Goal: Navigation & Orientation: Go to known website

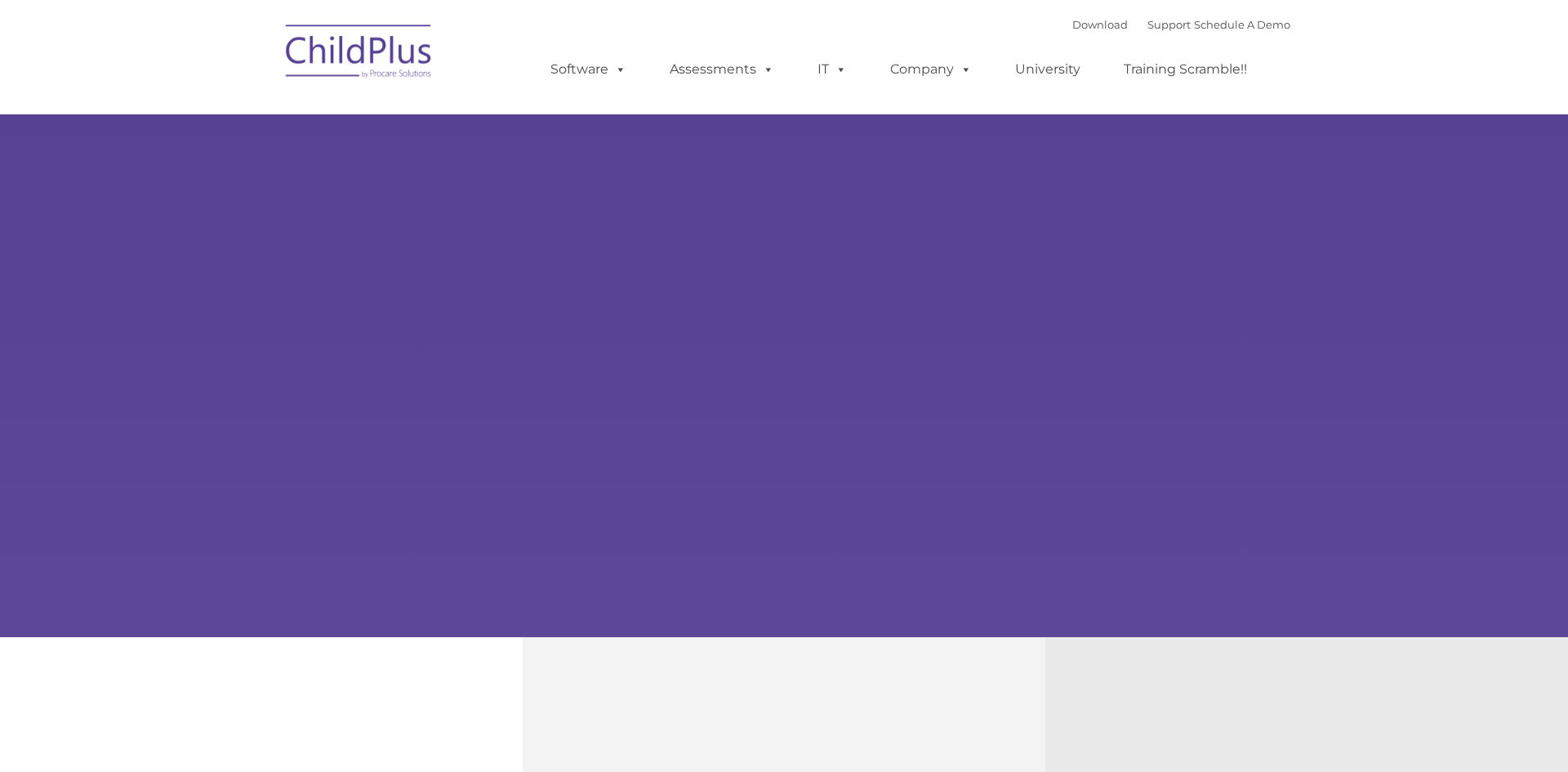
type input ""
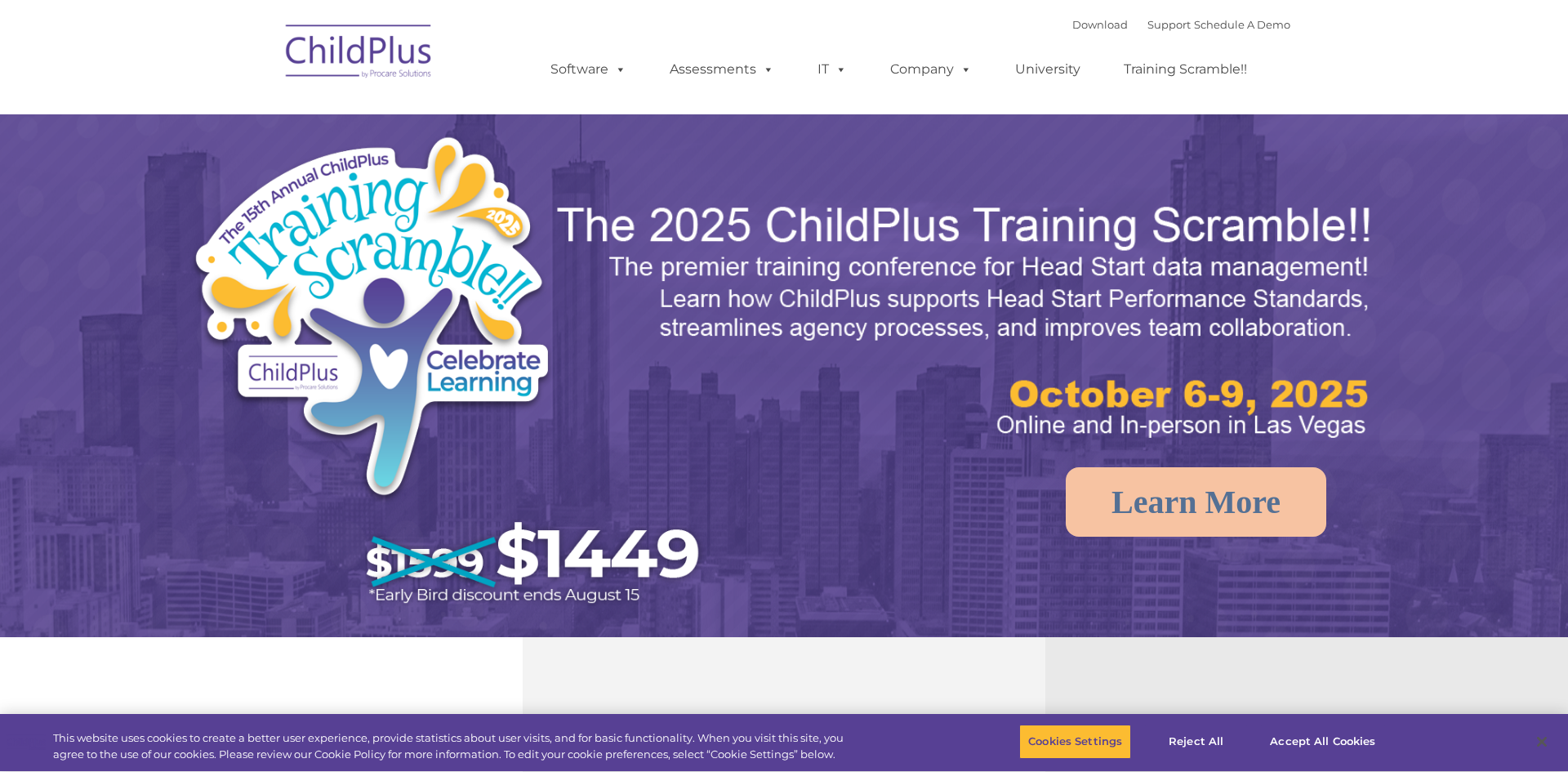
select select "MEDIUM"
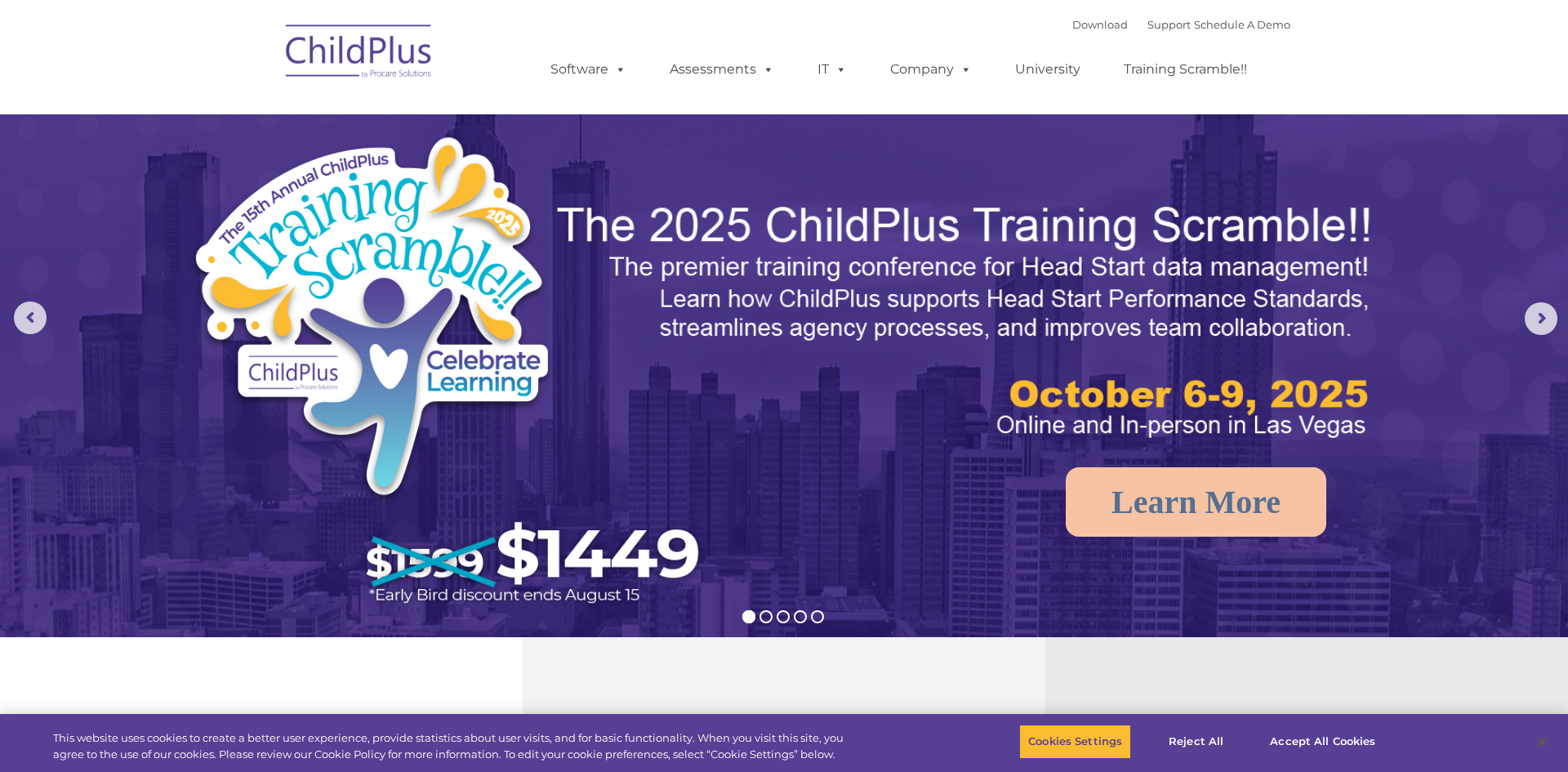
click at [412, 61] on img at bounding box center [359, 53] width 163 height 82
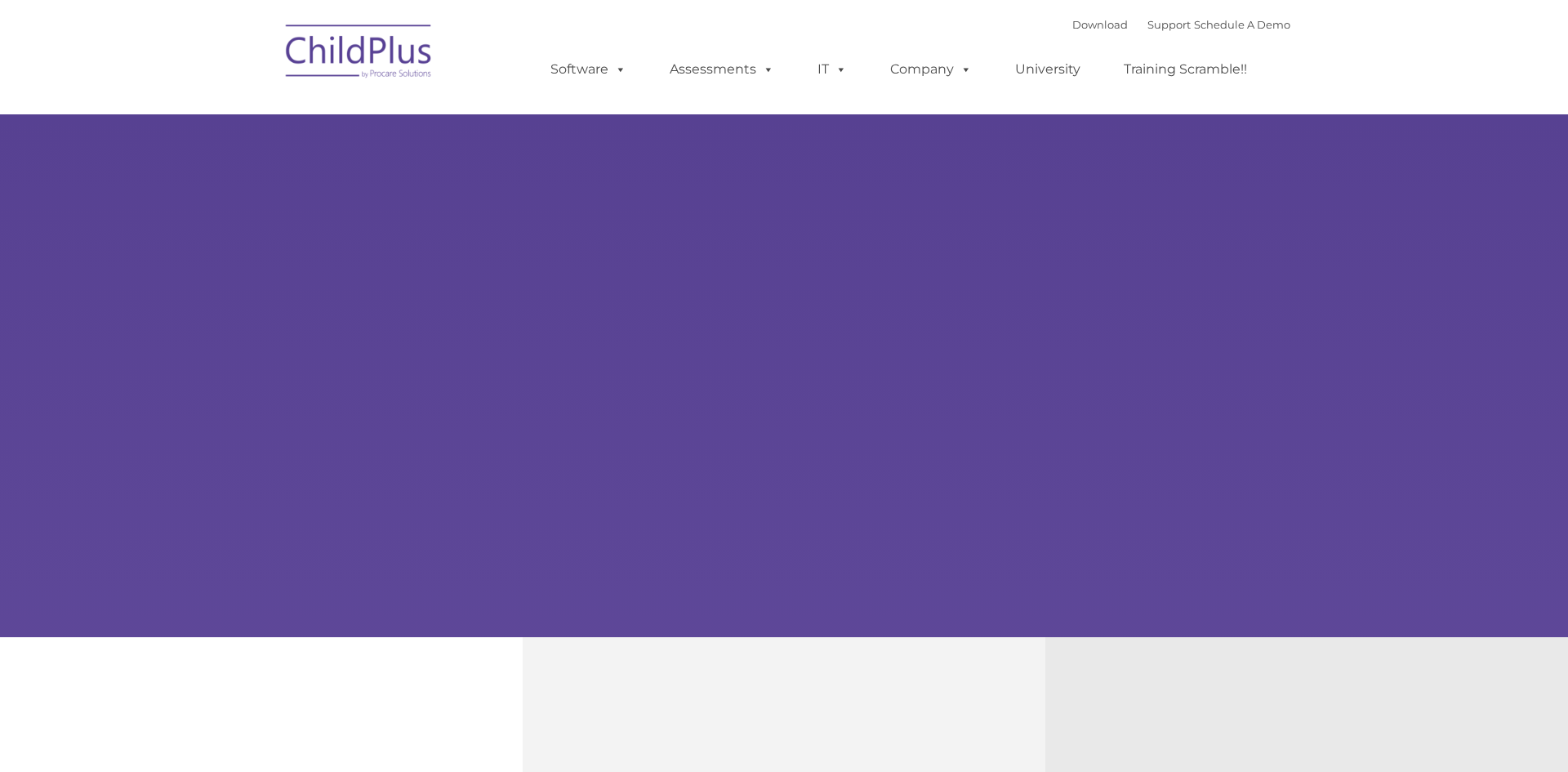
type input ""
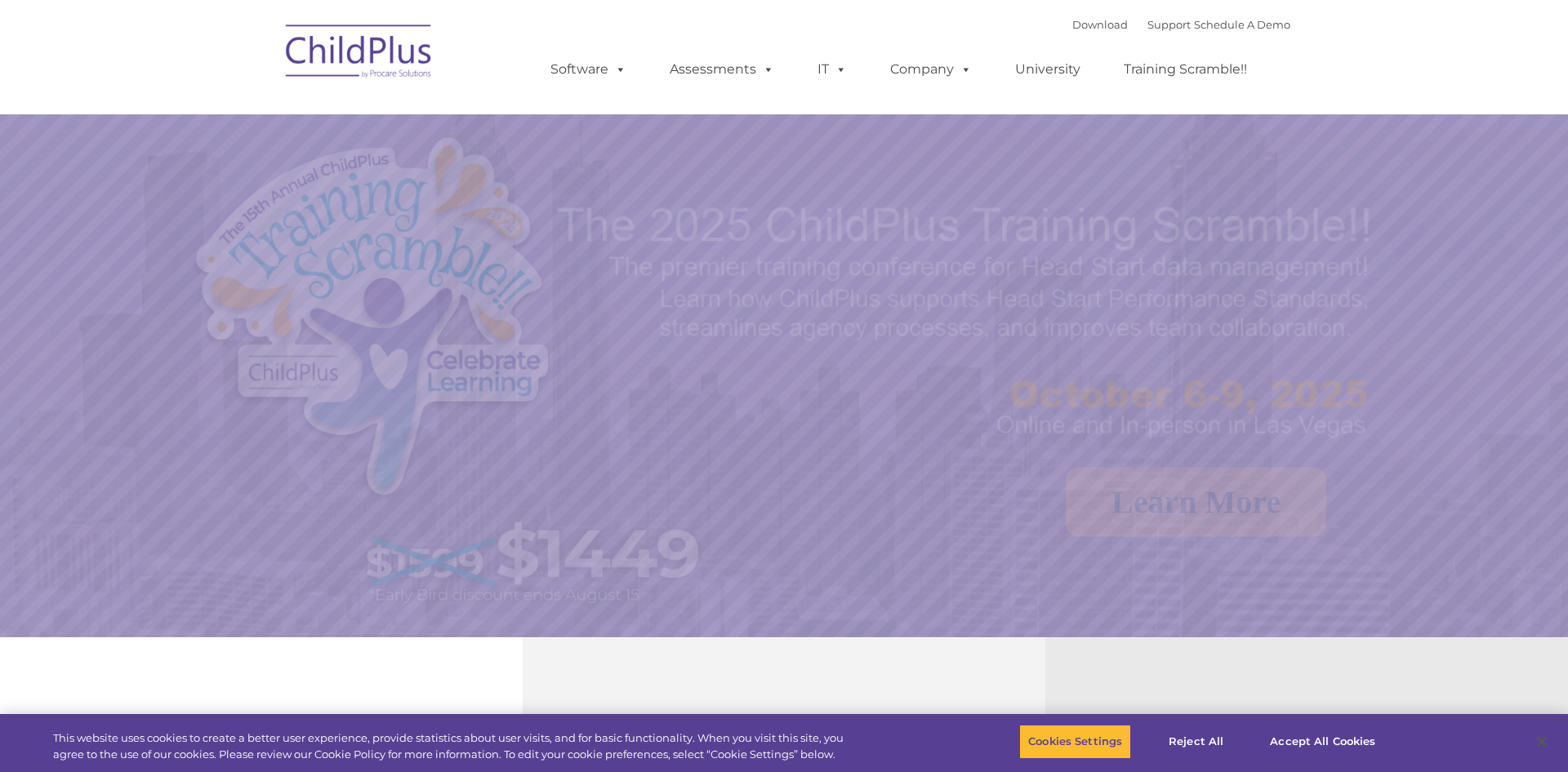
select select "MEDIUM"
